Goal: Find specific page/section: Find specific page/section

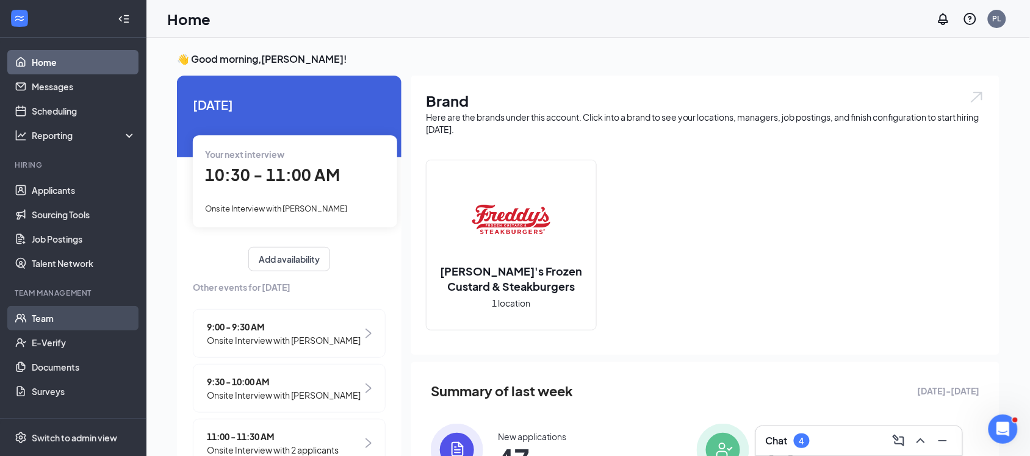
click at [59, 312] on link "Team" at bounding box center [84, 318] width 104 height 24
